Goal: Browse casually: Explore the website without a specific task or goal

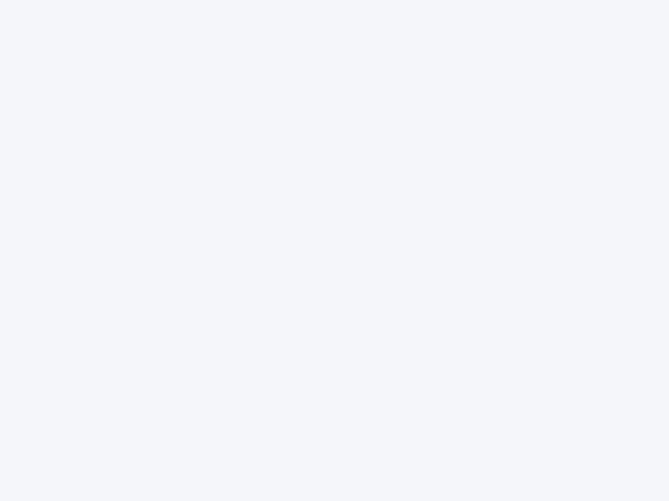
click at [334, 251] on div at bounding box center [334, 250] width 669 height 501
